Goal: Navigation & Orientation: Find specific page/section

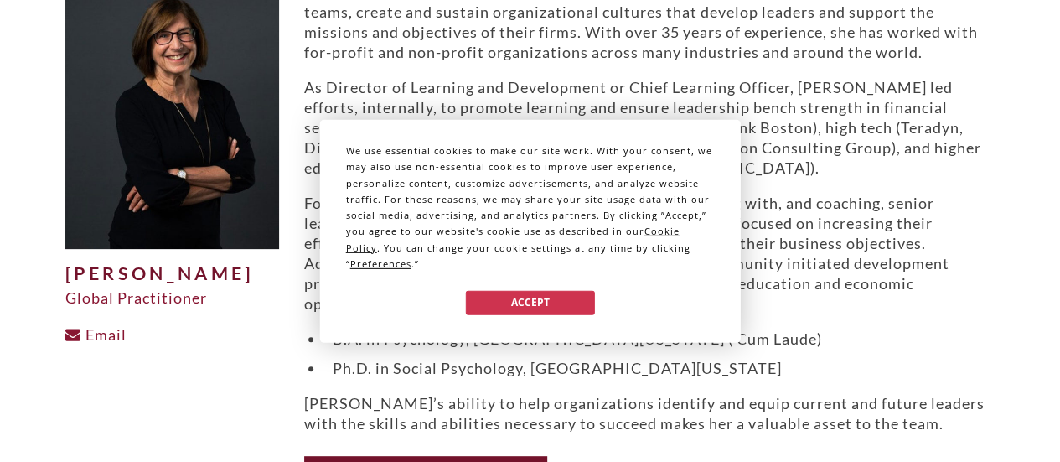
scroll to position [168, 0]
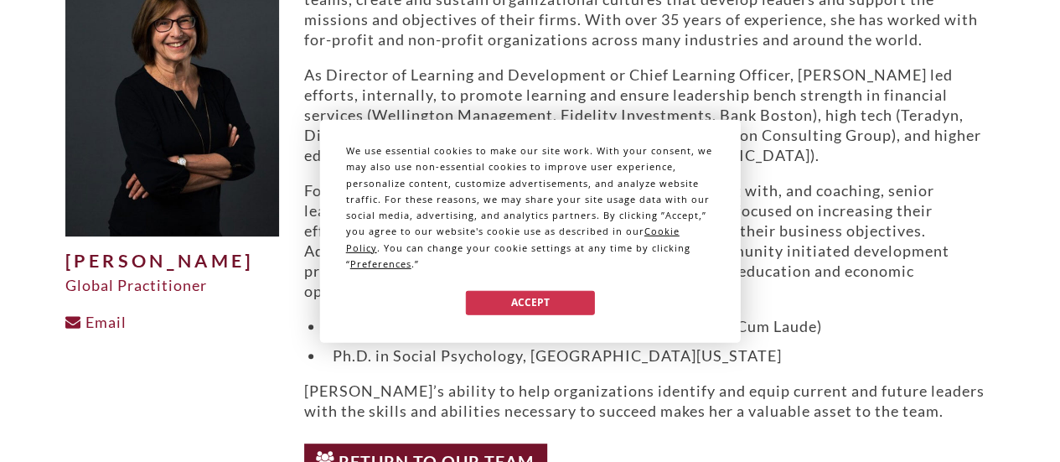
click at [695, 393] on div "We use essential cookies to make our site work. With your consent, we may also …" at bounding box center [530, 231] width 1060 height 462
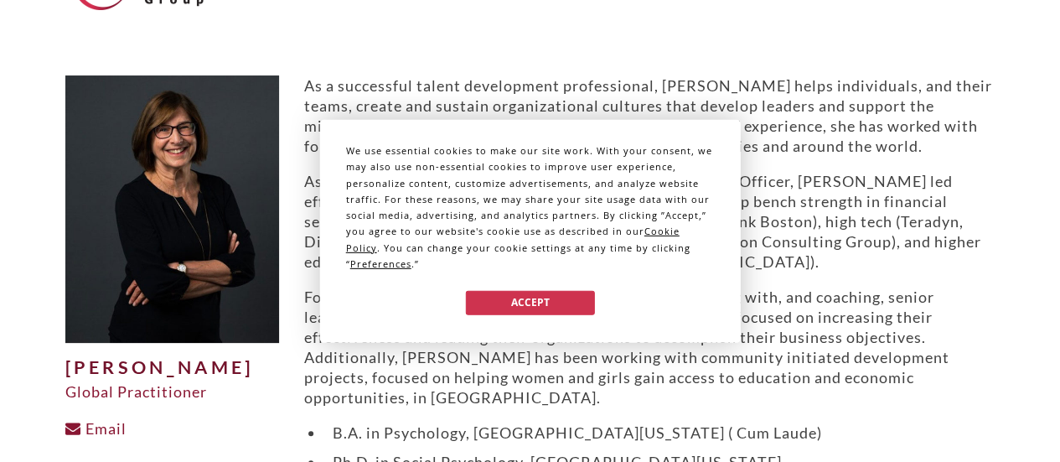
scroll to position [0, 0]
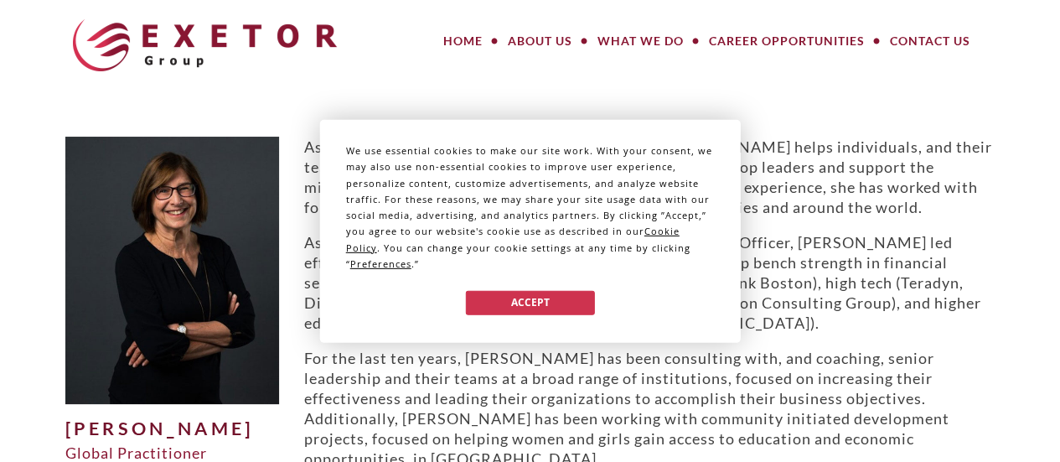
drag, startPoint x: 846, startPoint y: 271, endPoint x: 770, endPoint y: 194, distance: 109.0
click at [846, 271] on div "We use essential cookies to make our site work. With your consent, we may also …" at bounding box center [530, 231] width 1060 height 462
click at [531, 31] on div "We use essential cookies to make our site work. With your consent, we may also …" at bounding box center [530, 231] width 1060 height 462
click at [532, 38] on div "We use essential cookies to make our site work. With your consent, we may also …" at bounding box center [530, 231] width 1060 height 462
click at [491, 297] on button "Accept" at bounding box center [529, 302] width 129 height 24
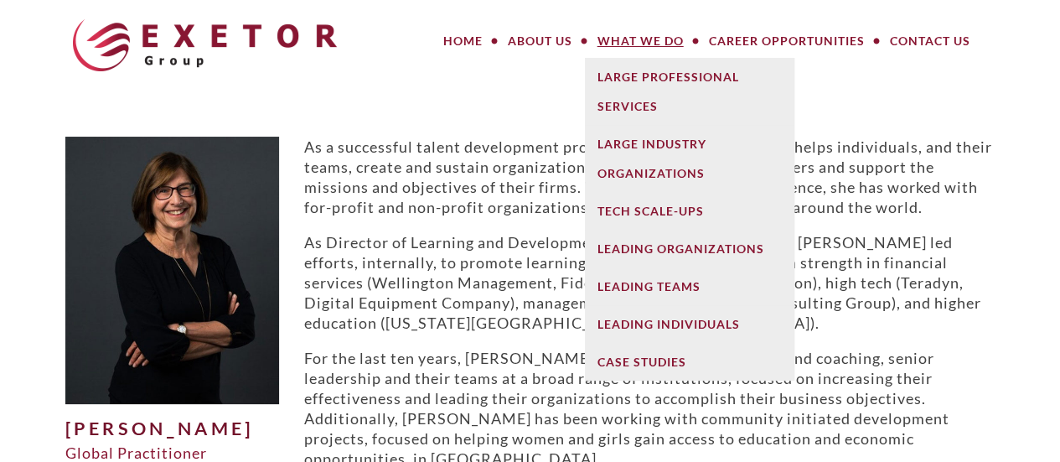
click at [648, 38] on link "What We Do" at bounding box center [640, 41] width 111 height 34
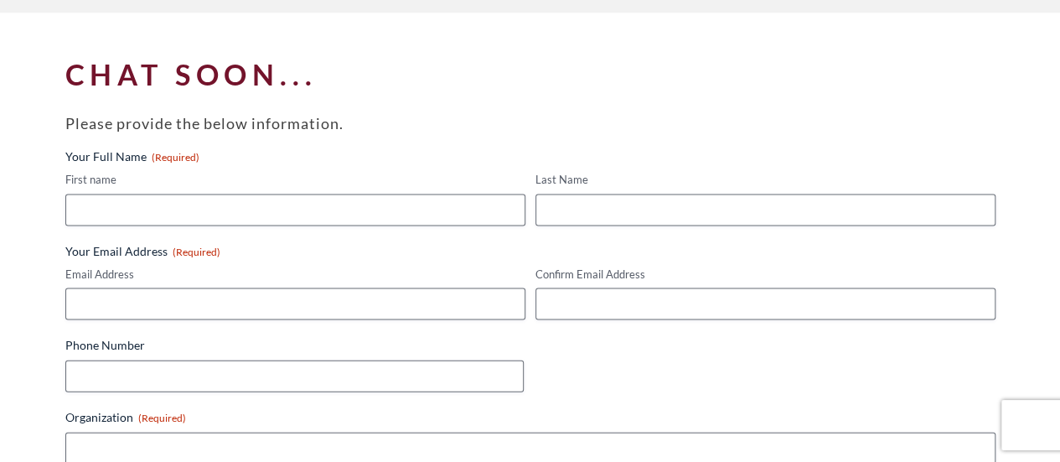
scroll to position [2011, 0]
